Goal: Task Accomplishment & Management: Complete application form

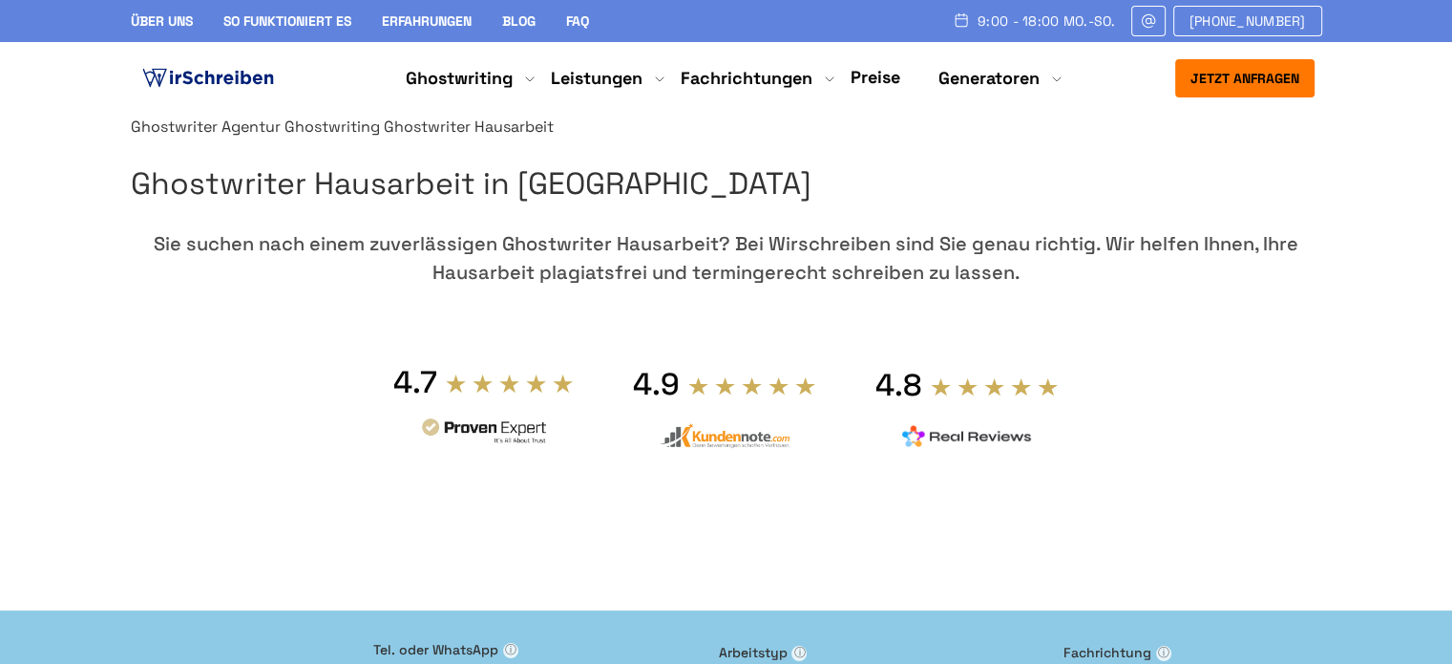
drag, startPoint x: 1281, startPoint y: 13, endPoint x: 1341, endPoint y: 72, distance: 83.1
click at [1354, 121] on section "Ghostwriter Agentur Ghostwriting Ghostwriter Hausarbeit Ghostwriter Hausarbeit …" at bounding box center [726, 353] width 1452 height 476
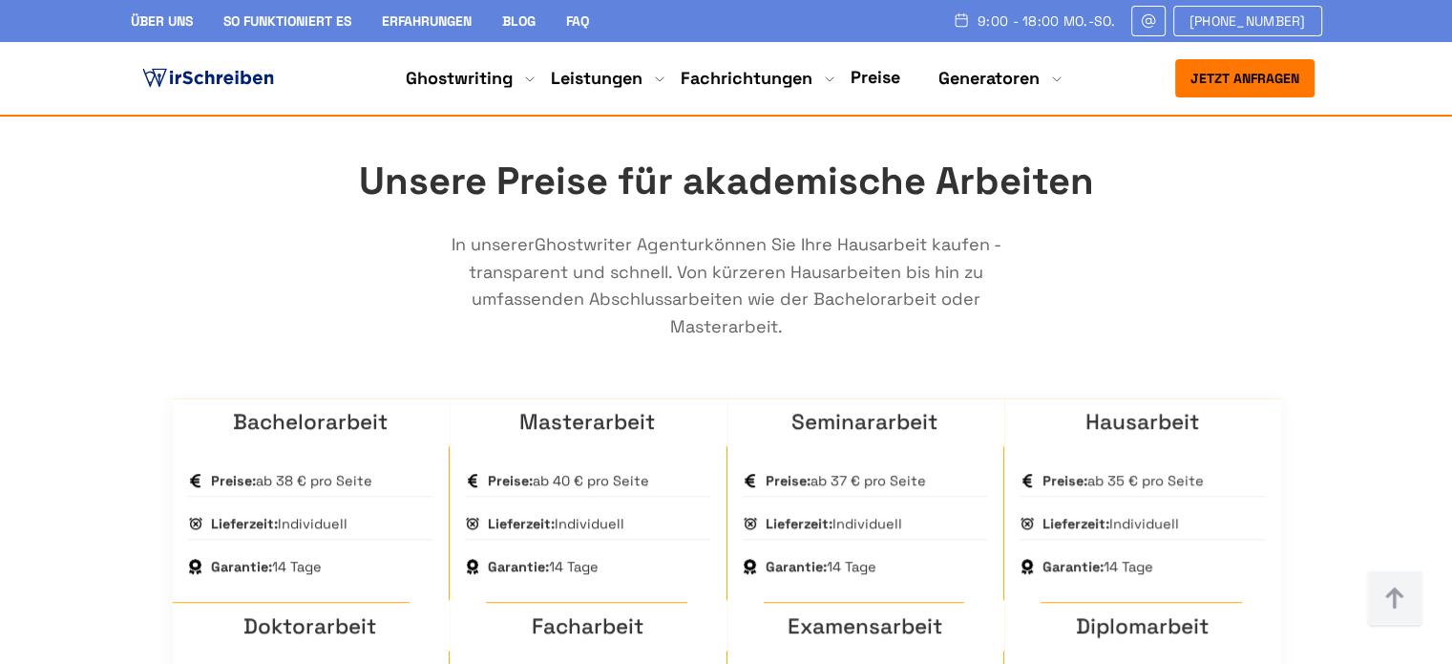
scroll to position [1146, 0]
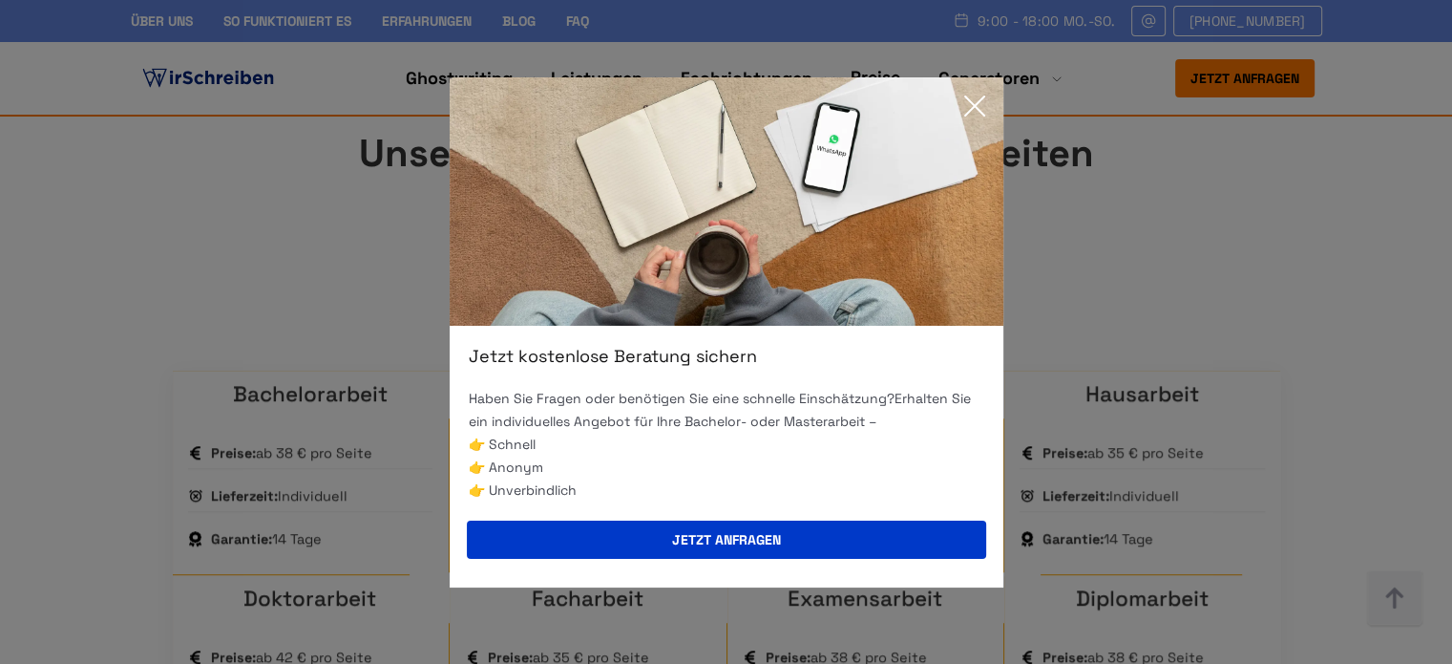
click at [1398, 161] on div "Jetzt kostenlose Beratung sichern Haben Sie Fragen oder benötigen Sie eine schn…" at bounding box center [726, 332] width 1452 height 664
click at [1295, 299] on div "Jetzt kostenlose Beratung sichern Haben Sie Fragen oder benötigen Sie eine schn…" at bounding box center [726, 332] width 1452 height 664
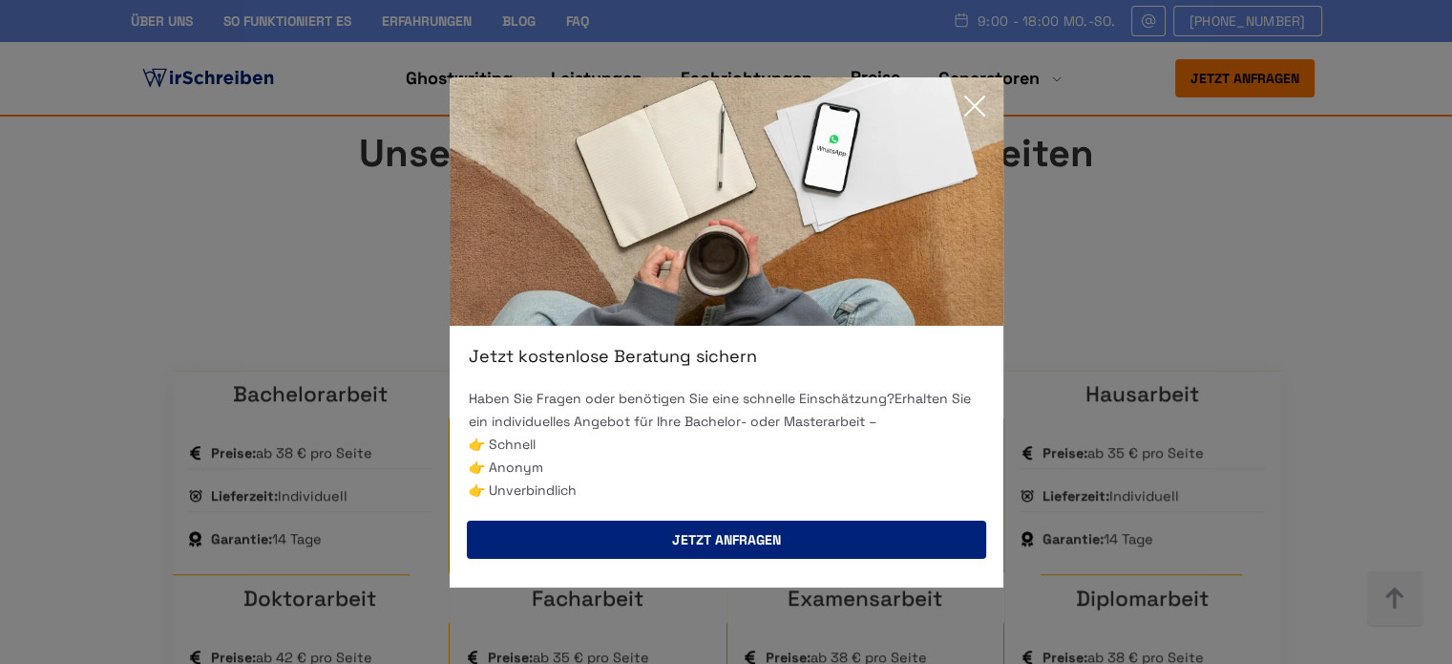
click at [824, 534] on button "Jetzt anfragen" at bounding box center [726, 539] width 519 height 38
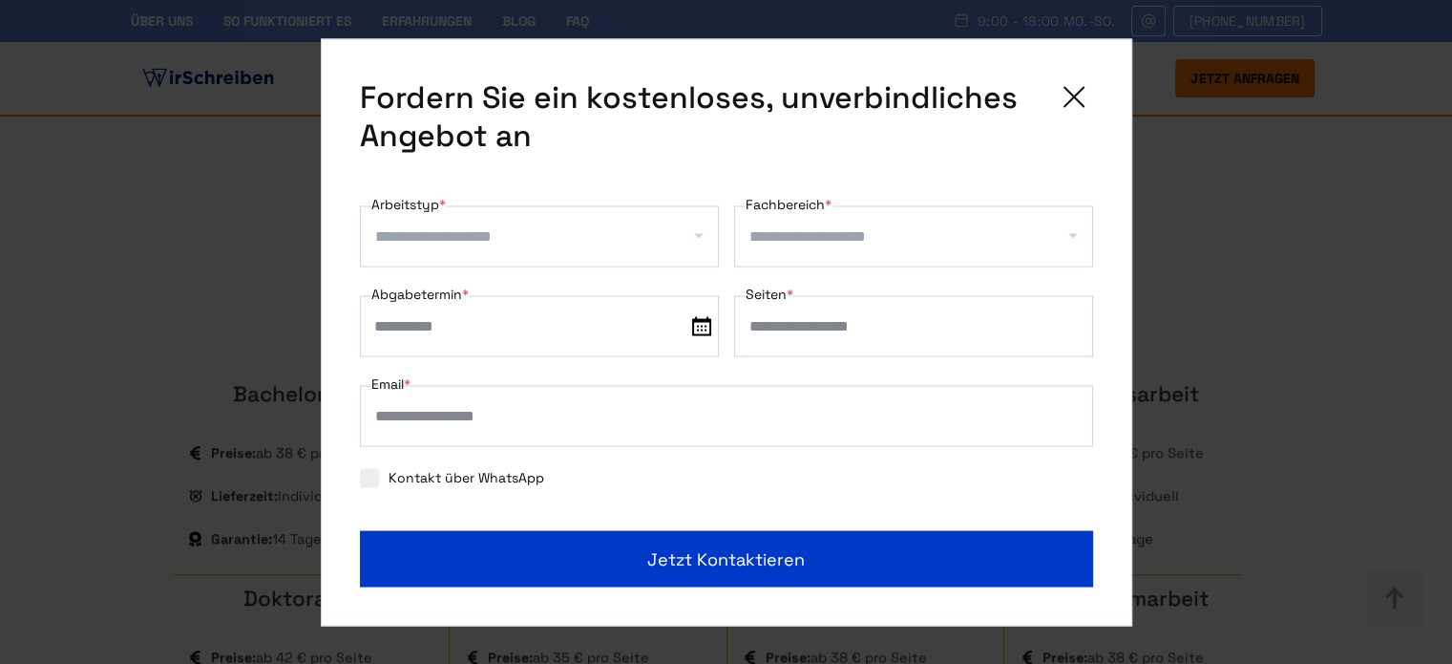
click at [1072, 98] on icon at bounding box center [1074, 96] width 19 height 19
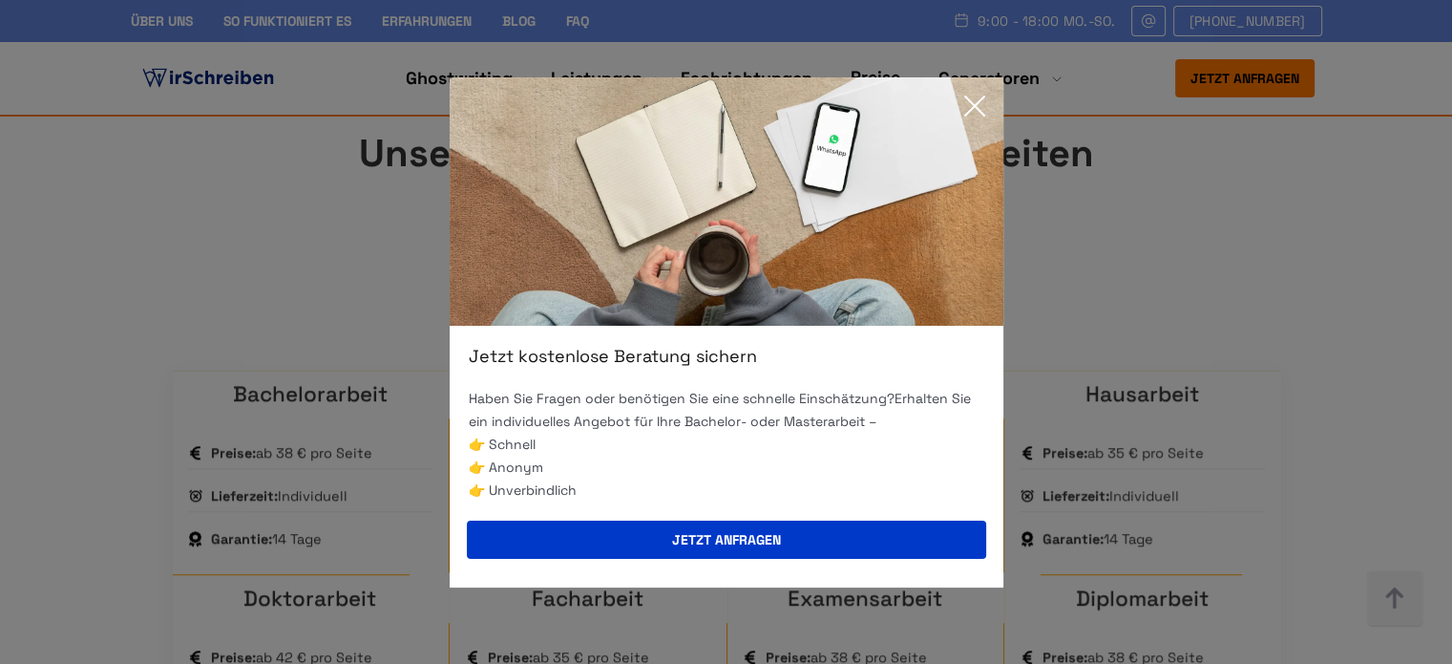
click at [1318, 256] on div "Jetzt kostenlose Beratung sichern Haben Sie Fragen oder benötigen Sie eine schn…" at bounding box center [726, 332] width 1452 height 664
click at [1253, 274] on div "Jetzt kostenlose Beratung sichern Haben Sie Fragen oder benötigen Sie eine schn…" at bounding box center [726, 332] width 1452 height 664
click at [967, 98] on icon at bounding box center [974, 105] width 19 height 19
